Goal: Information Seeking & Learning: Learn about a topic

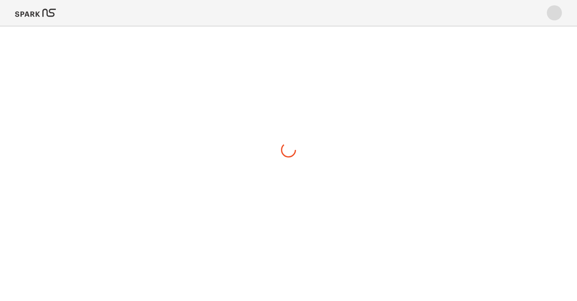
click at [42, 11] on img at bounding box center [35, 13] width 41 height 18
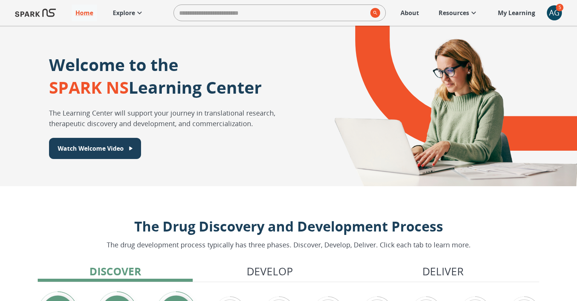
click at [130, 10] on p "Explore" at bounding box center [124, 12] width 22 height 9
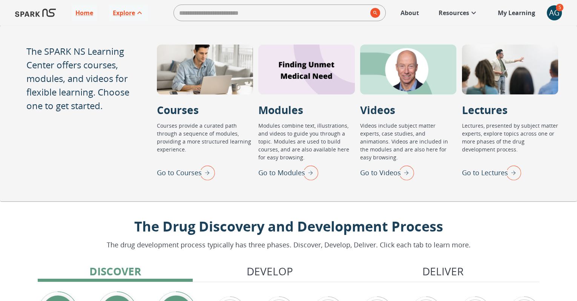
click at [476, 174] on p "Go to Lectures" at bounding box center [485, 173] width 46 height 10
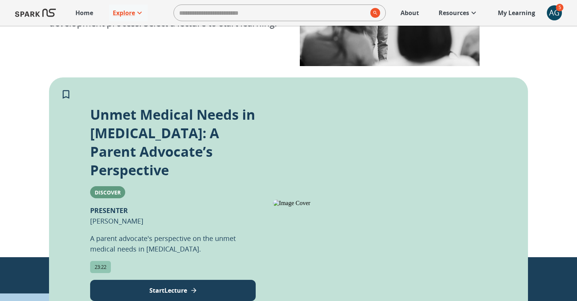
scroll to position [241, 0]
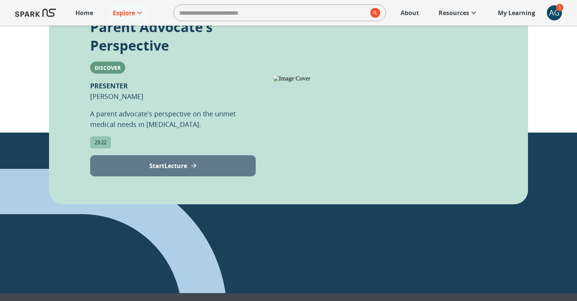
click at [191, 162] on icon "View Lecture" at bounding box center [194, 166] width 8 height 8
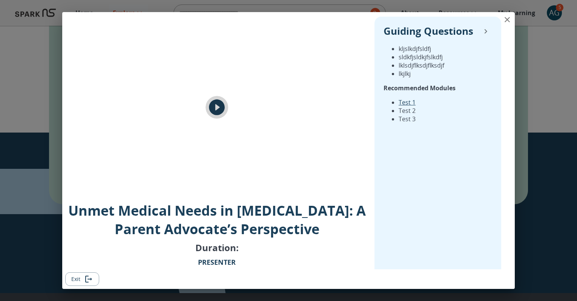
click at [218, 108] on icon "play" at bounding box center [217, 107] width 19 height 19
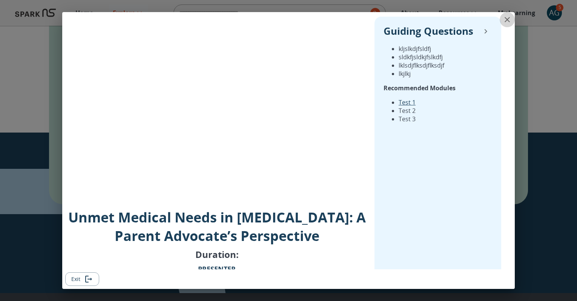
click at [506, 20] on icon "close" at bounding box center [507, 19] width 5 height 5
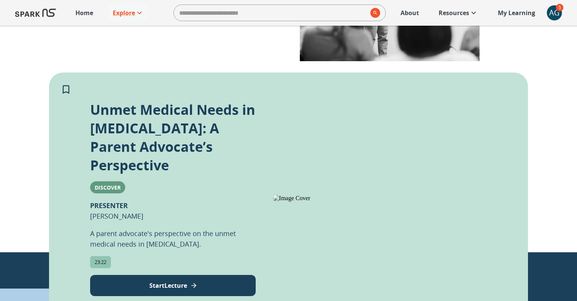
scroll to position [177, 0]
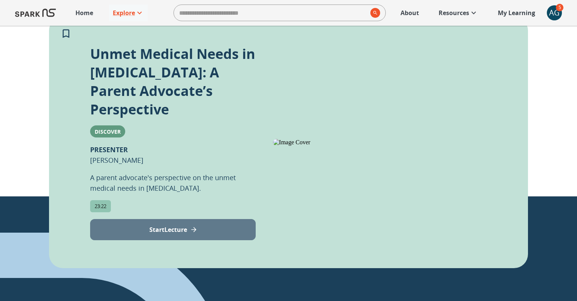
click at [164, 225] on p "Start Lecture" at bounding box center [168, 229] width 38 height 9
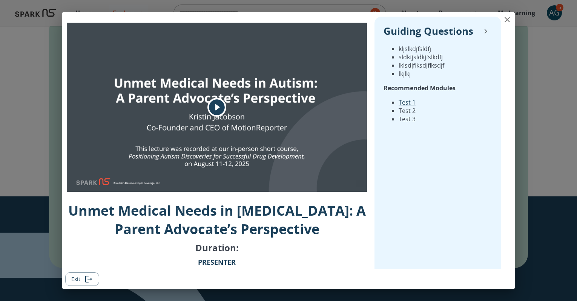
click at [215, 103] on icon "play" at bounding box center [217, 108] width 16 height 16
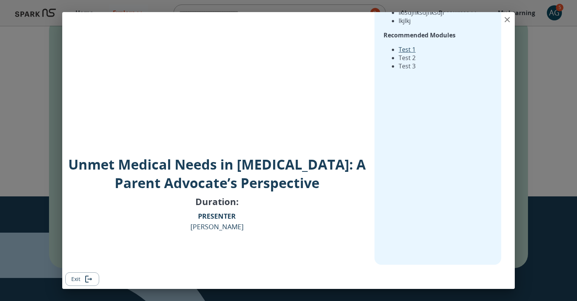
scroll to position [0, 0]
